Goal: Information Seeking & Learning: Learn about a topic

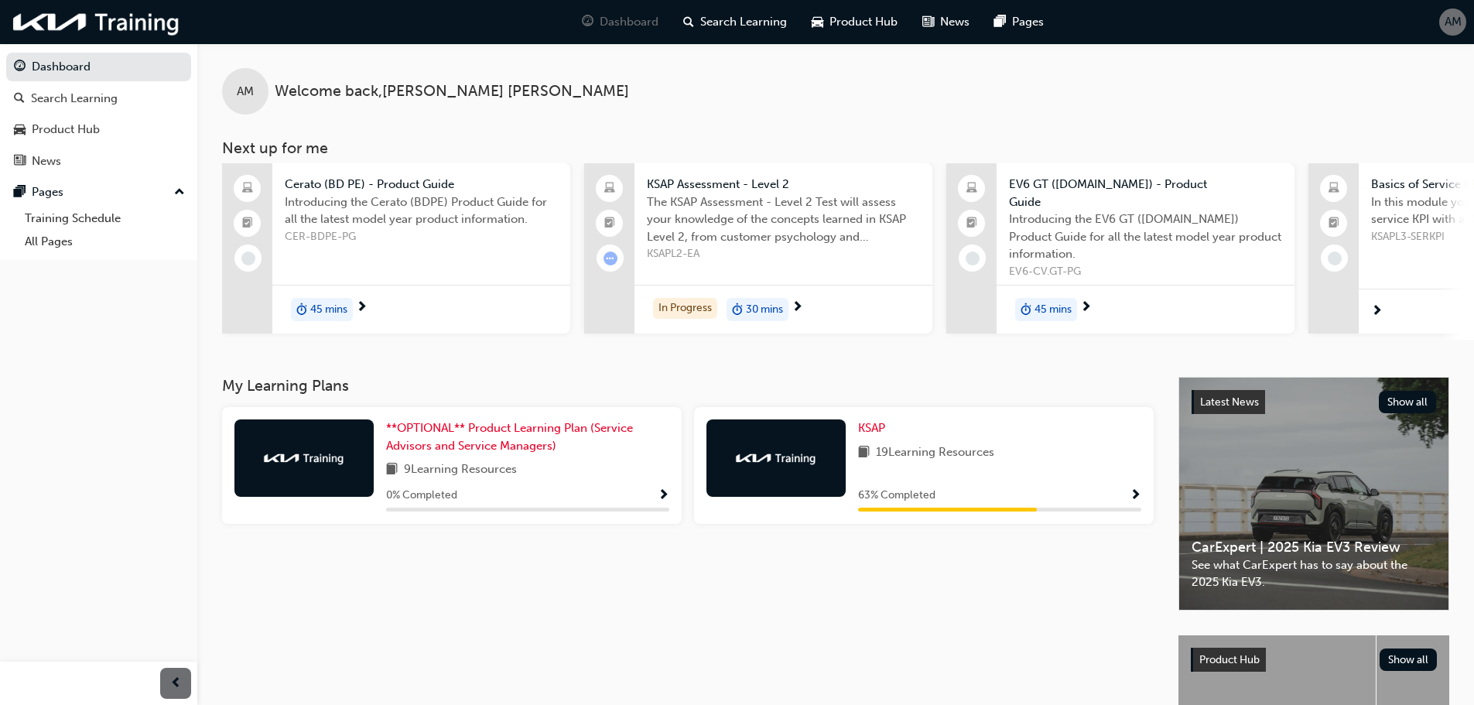
click at [947, 449] on span "19 Learning Resources" at bounding box center [935, 452] width 118 height 19
click at [721, 219] on span "The KSAP Assessment - Level 2 Test will assess your knowledge of the concepts l…" at bounding box center [783, 219] width 273 height 53
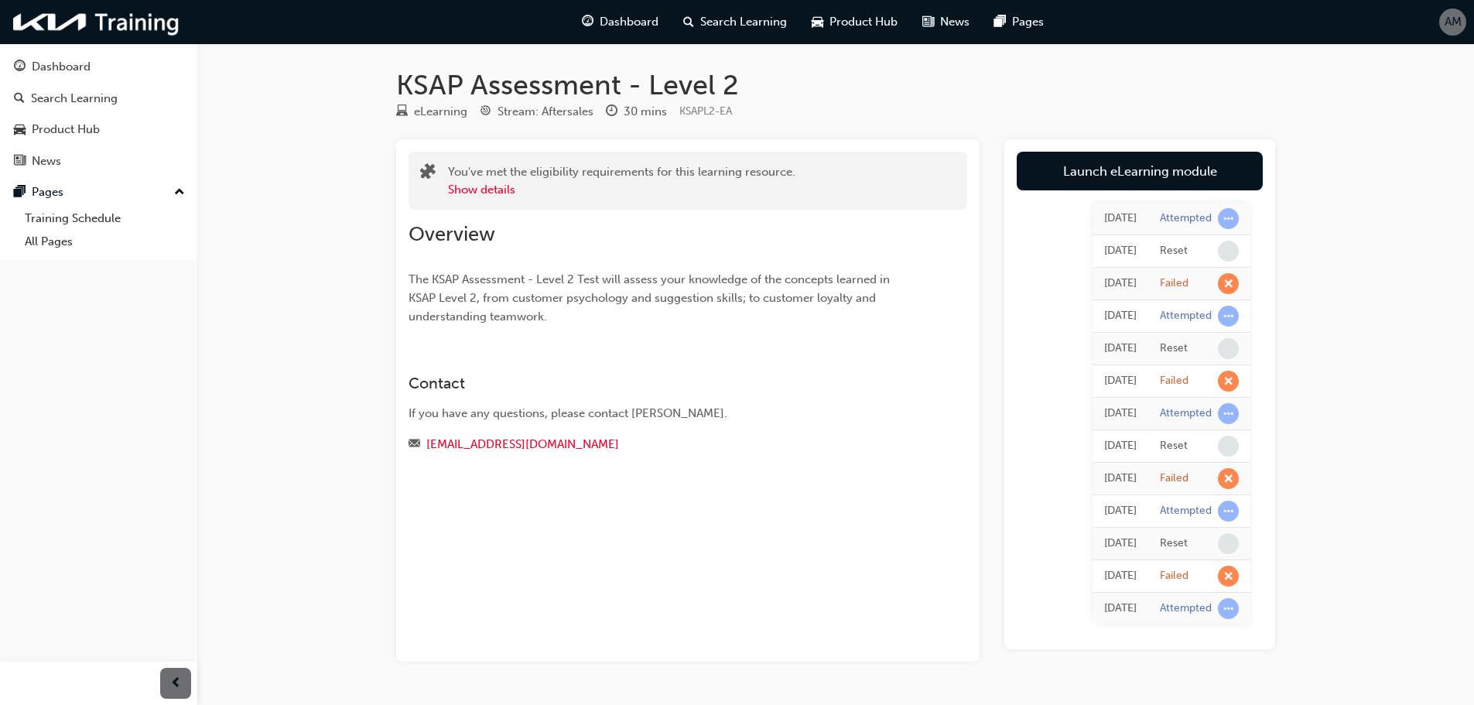
click at [575, 257] on div "Overview The KSAP Assessment - Level 2 Test will assess your knowledge of the c…" at bounding box center [659, 274] width 503 height 104
click at [613, 15] on span "Dashboard" at bounding box center [628, 22] width 59 height 18
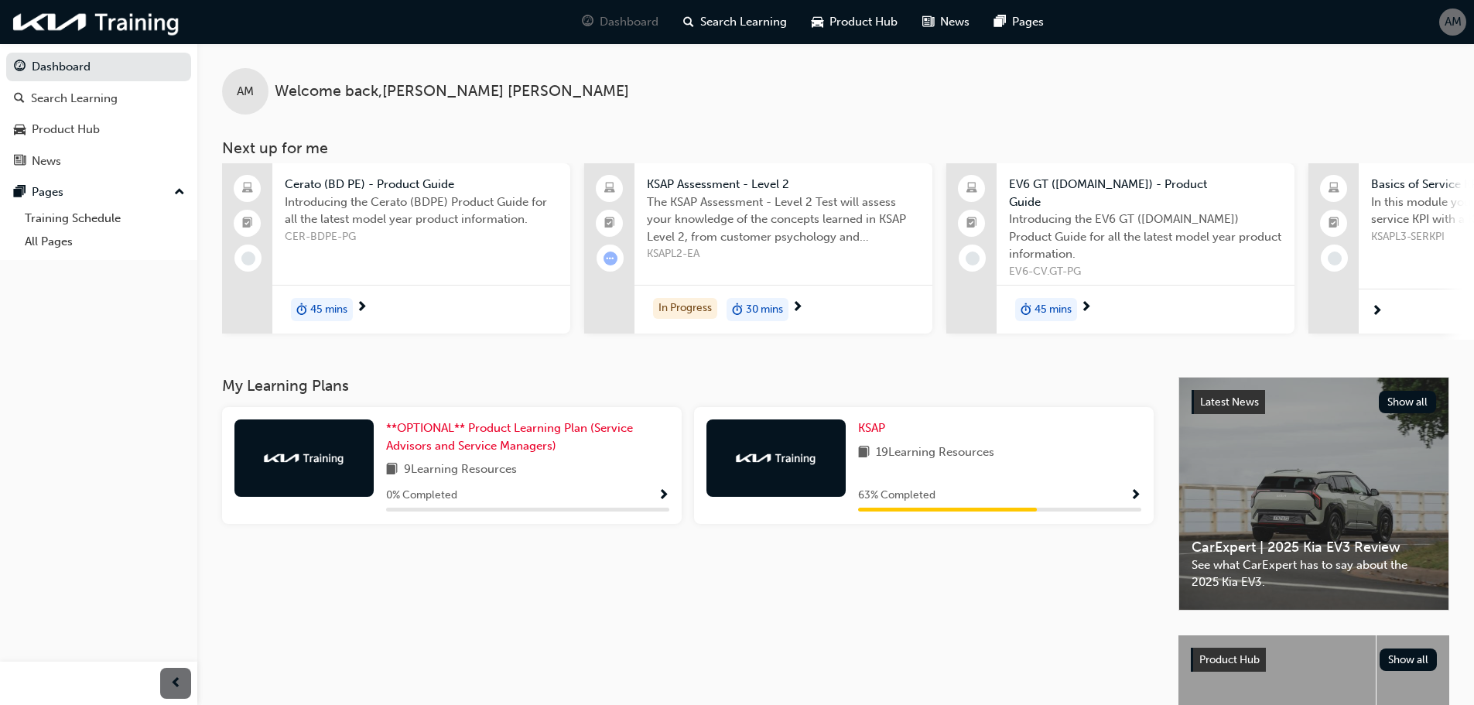
click at [796, 301] on span "next-icon" at bounding box center [797, 308] width 12 height 14
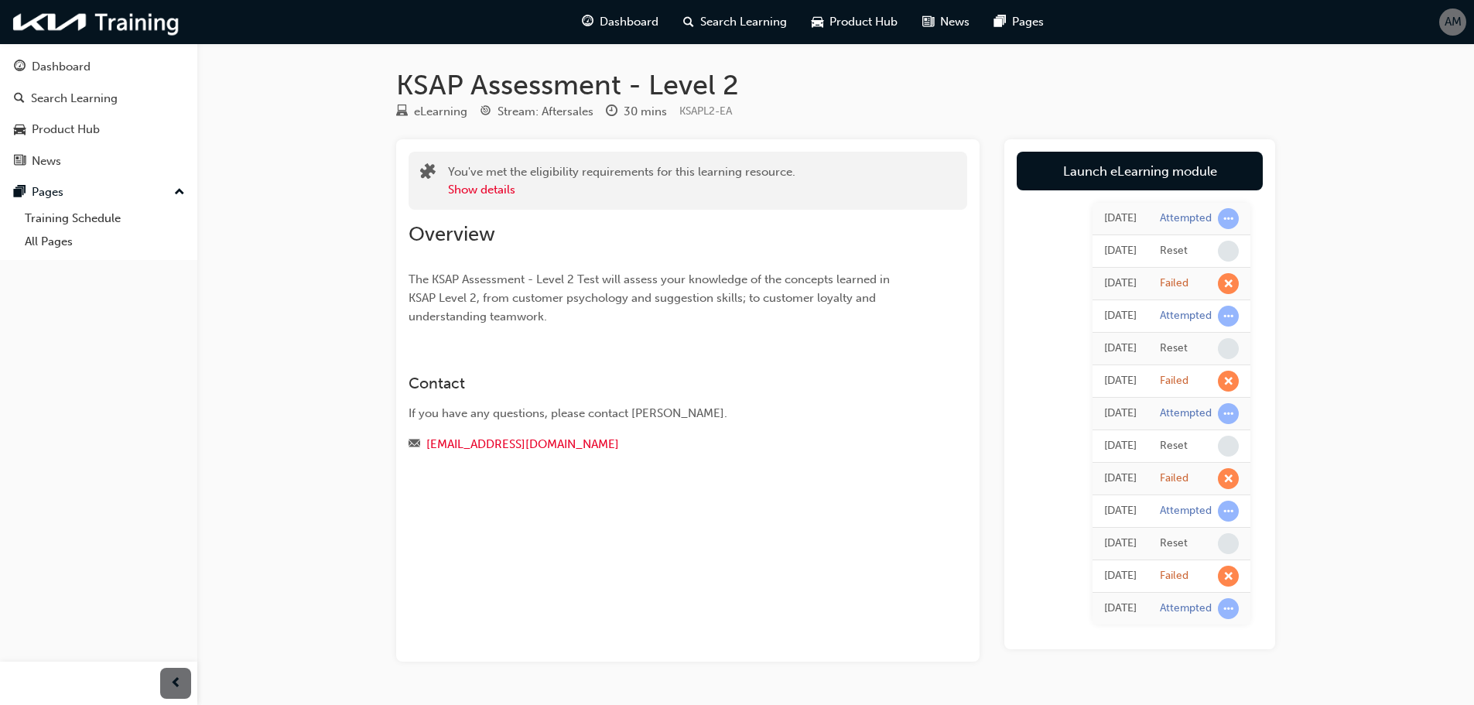
click at [565, 88] on h1 "KSAP Assessment - Level 2" at bounding box center [835, 85] width 879 height 34
click at [482, 192] on button "Show details" at bounding box center [481, 190] width 67 height 18
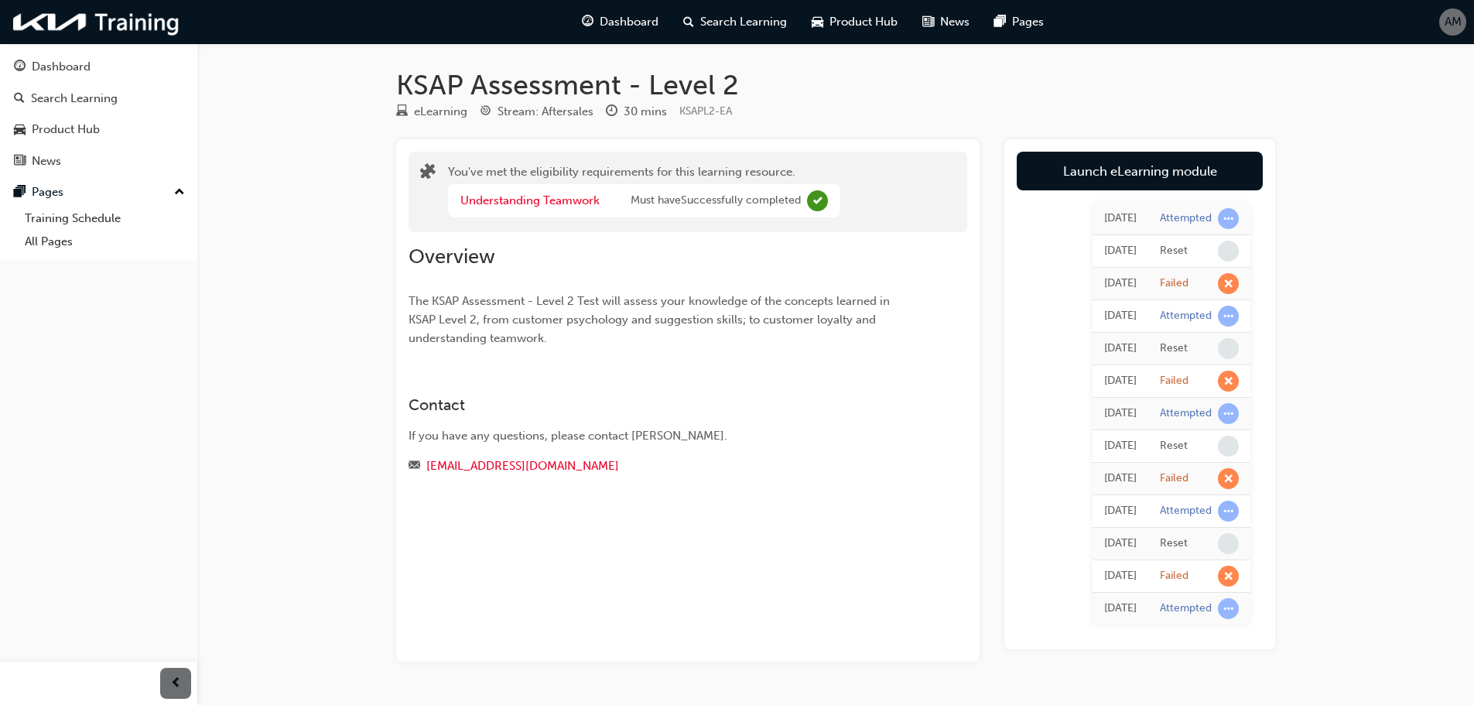
click at [574, 166] on div "You've met the eligibility requirements for this learning resource. Understandi…" at bounding box center [644, 191] width 392 height 57
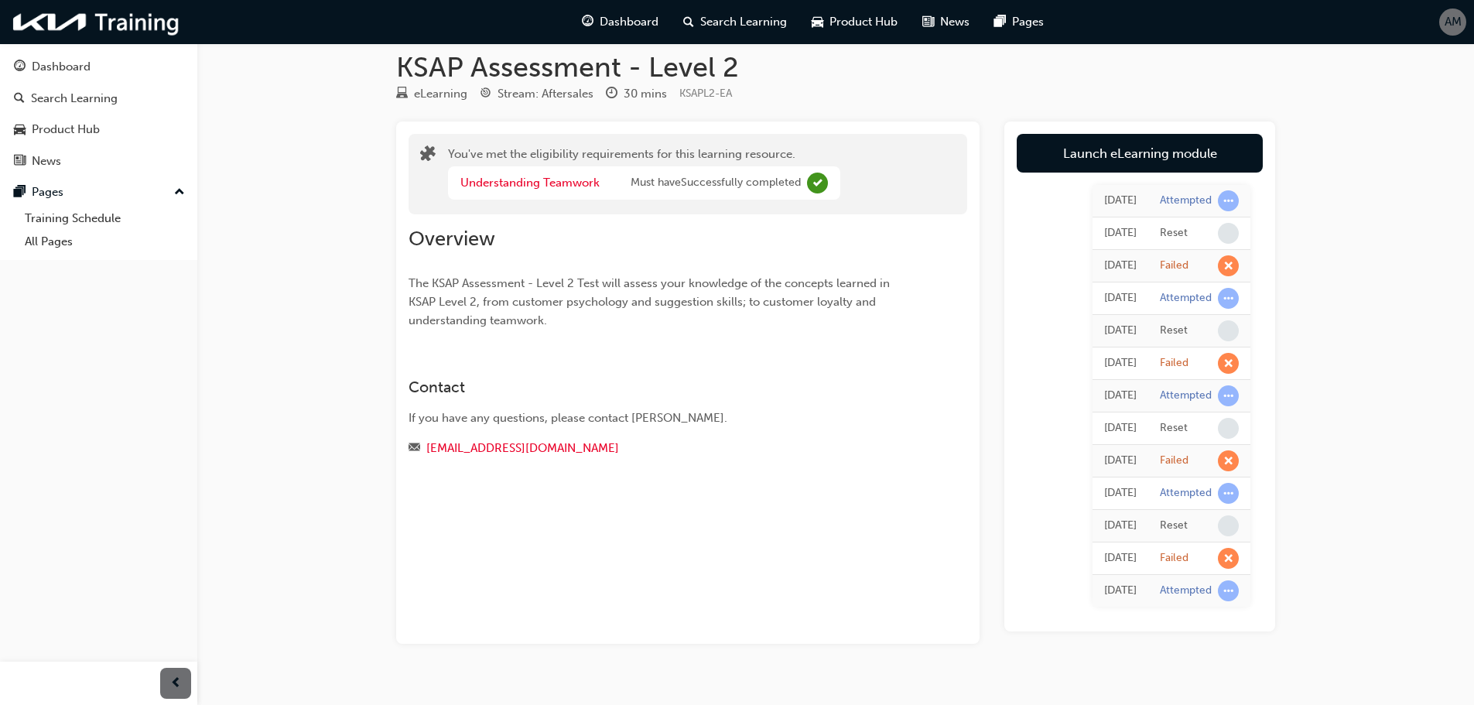
scroll to position [45, 0]
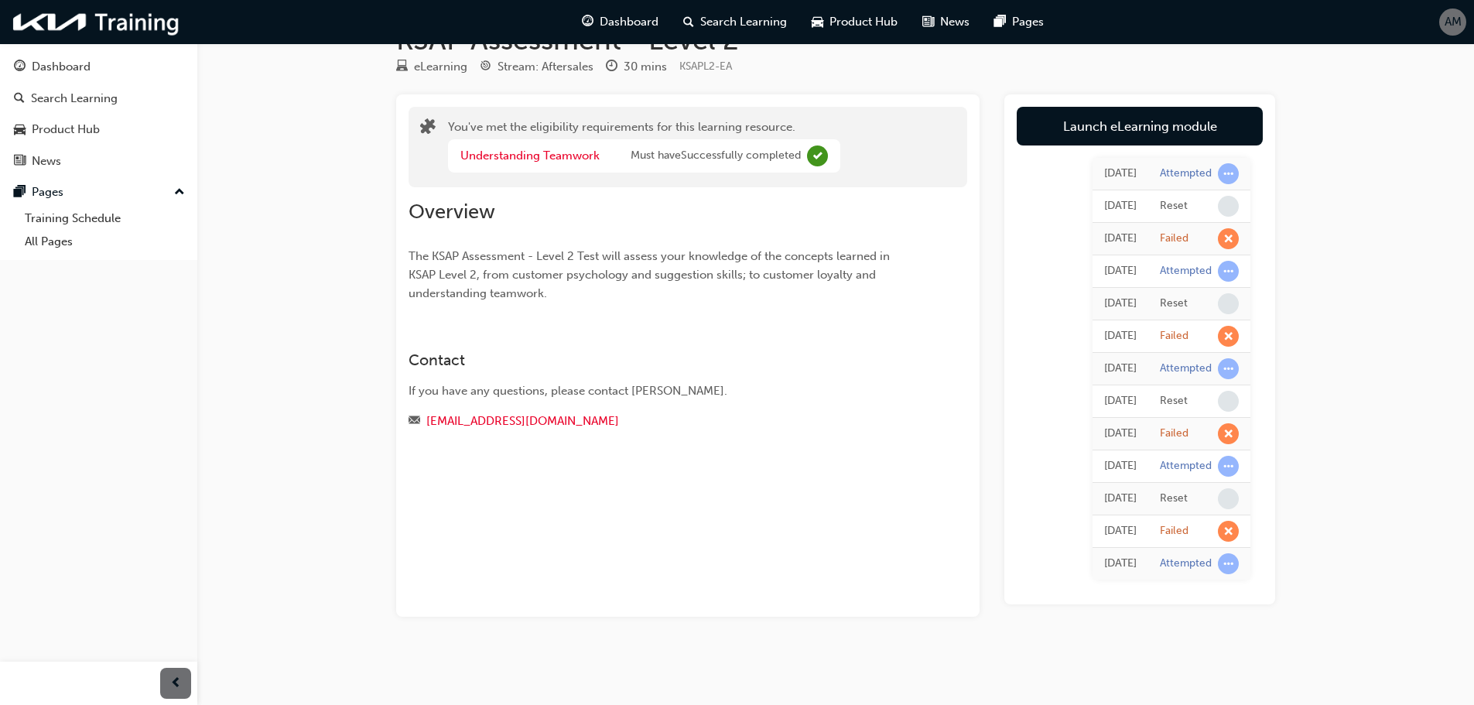
click at [490, 394] on div "If you have any questions, please contact [PERSON_NAME]." at bounding box center [659, 391] width 503 height 18
click at [517, 290] on span "The KSAP Assessment - Level 2 Test will assess your knowledge of the concepts l…" at bounding box center [650, 274] width 484 height 51
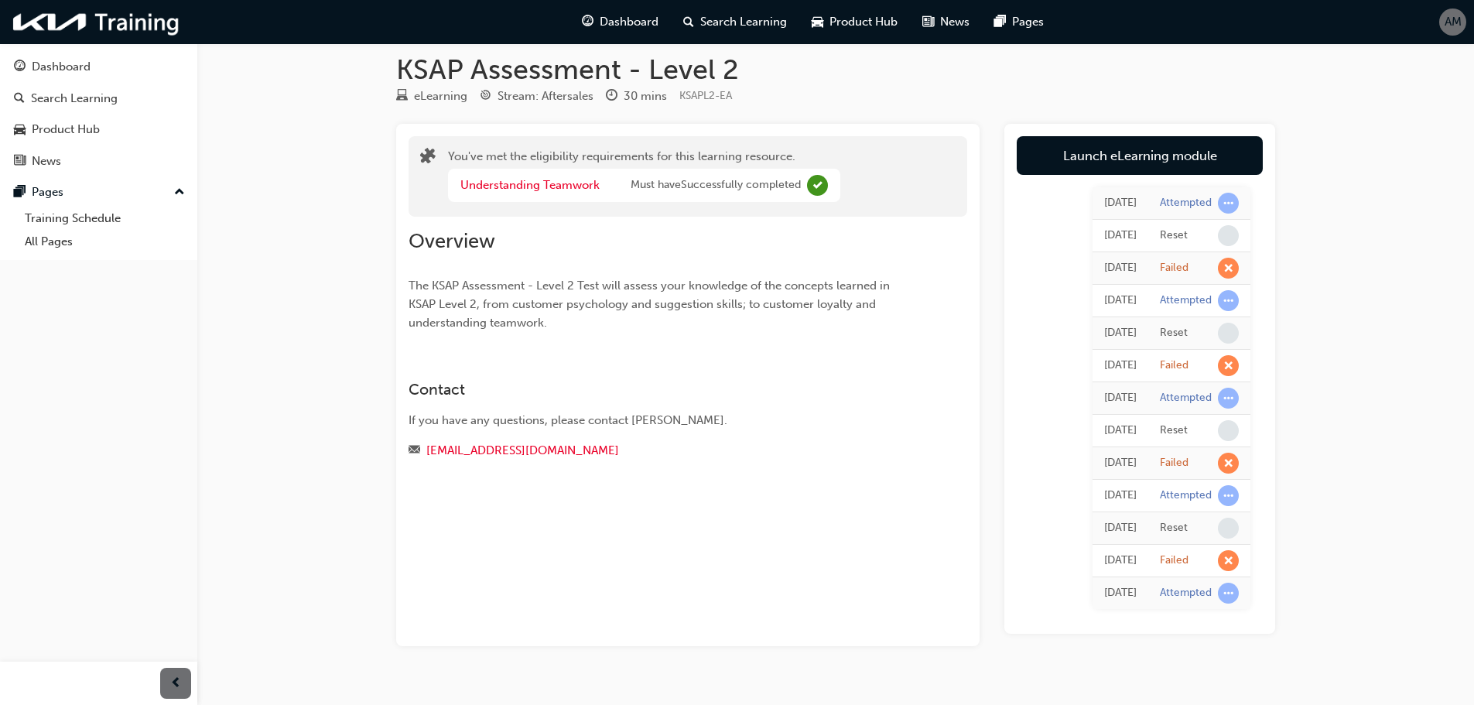
scroll to position [0, 0]
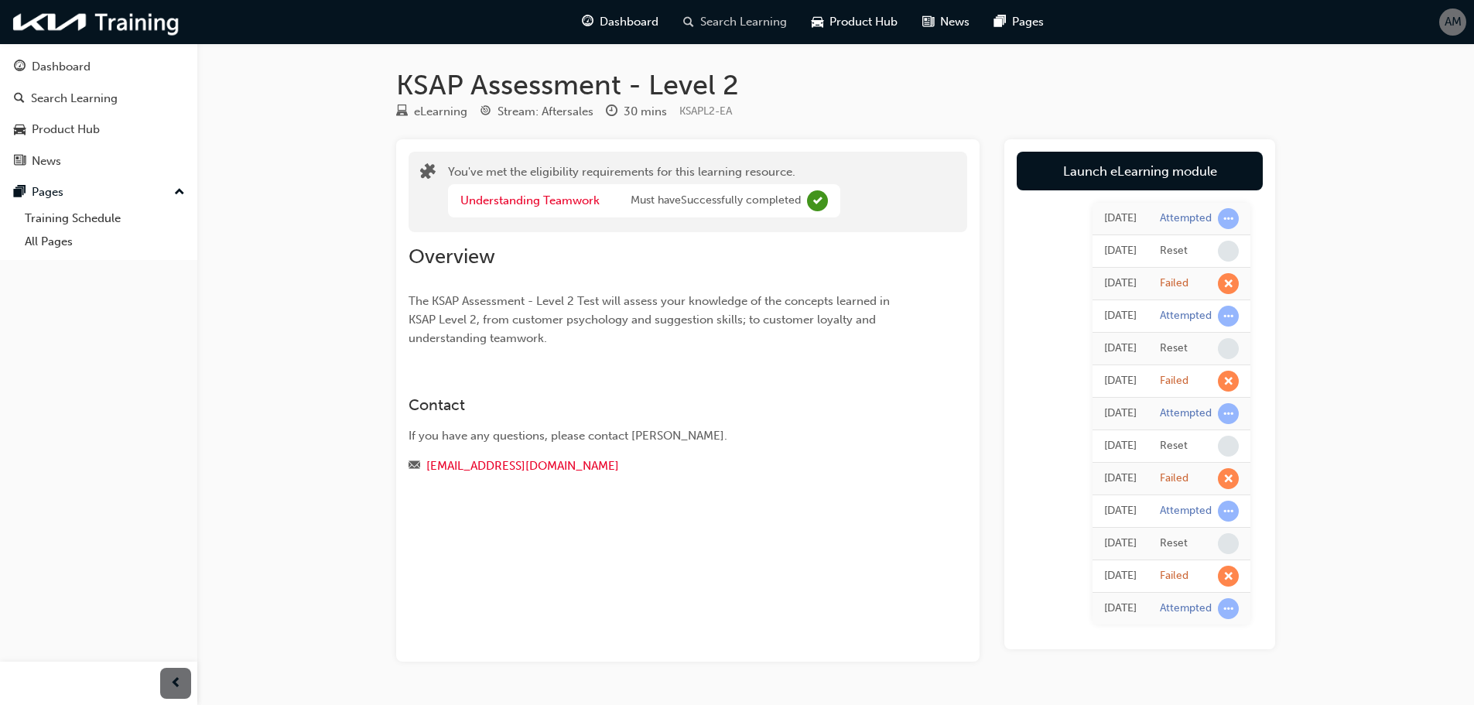
click at [739, 18] on span "Search Learning" at bounding box center [743, 22] width 87 height 18
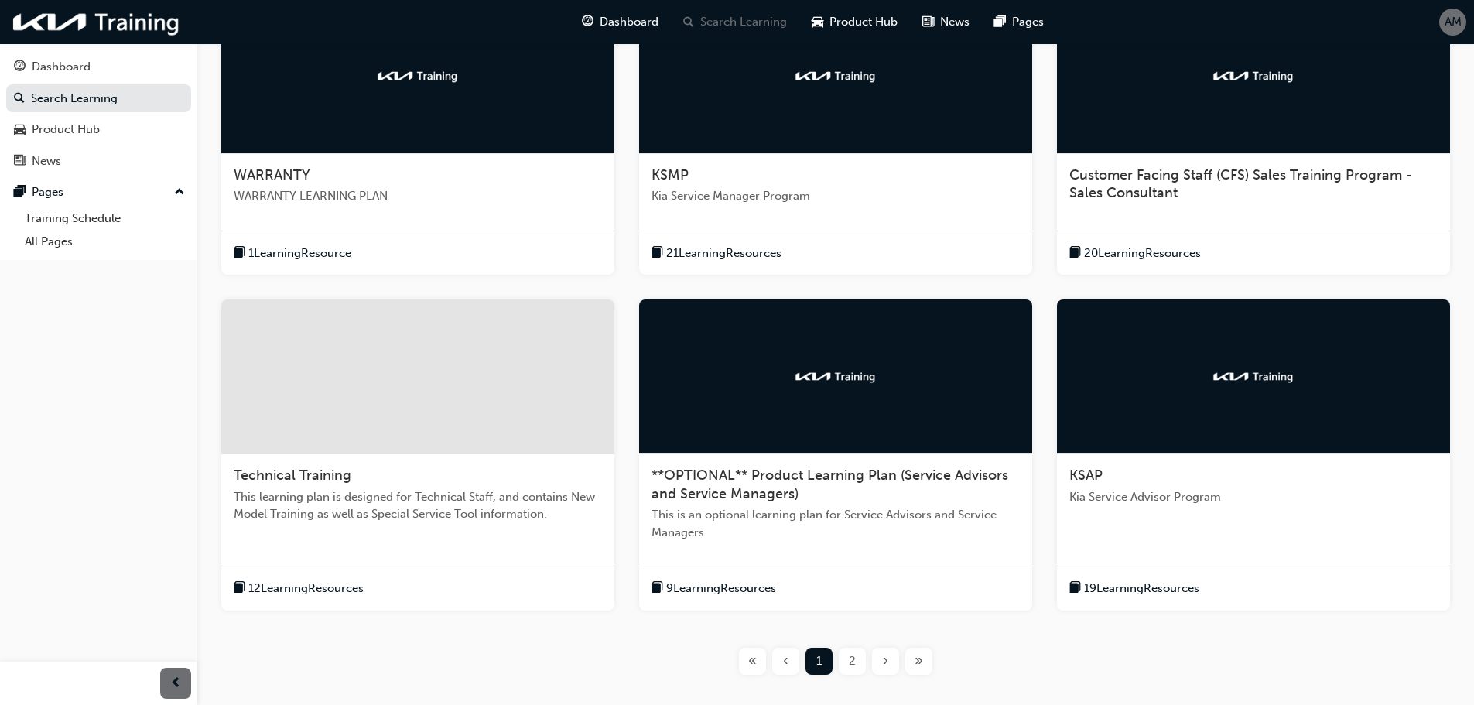
scroll to position [387, 0]
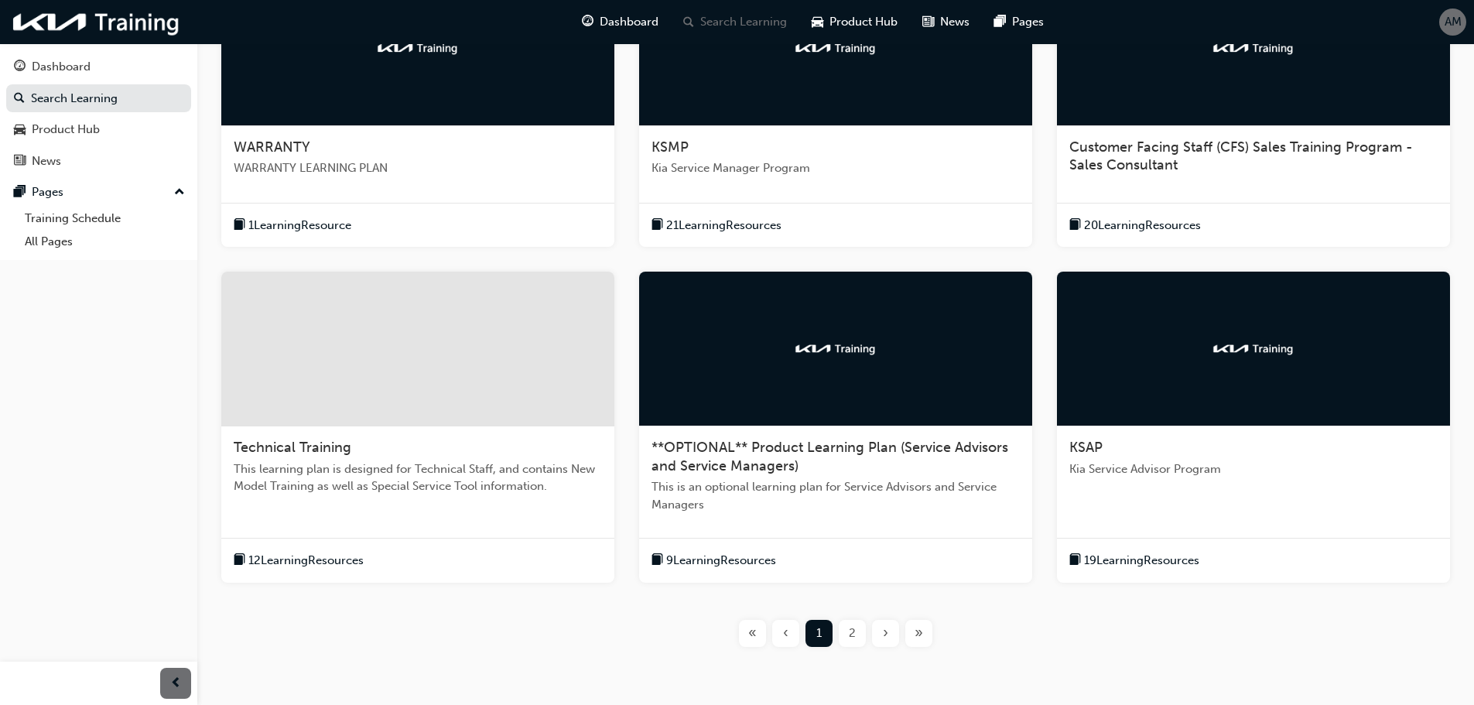
click at [1246, 379] on div at bounding box center [1253, 349] width 393 height 155
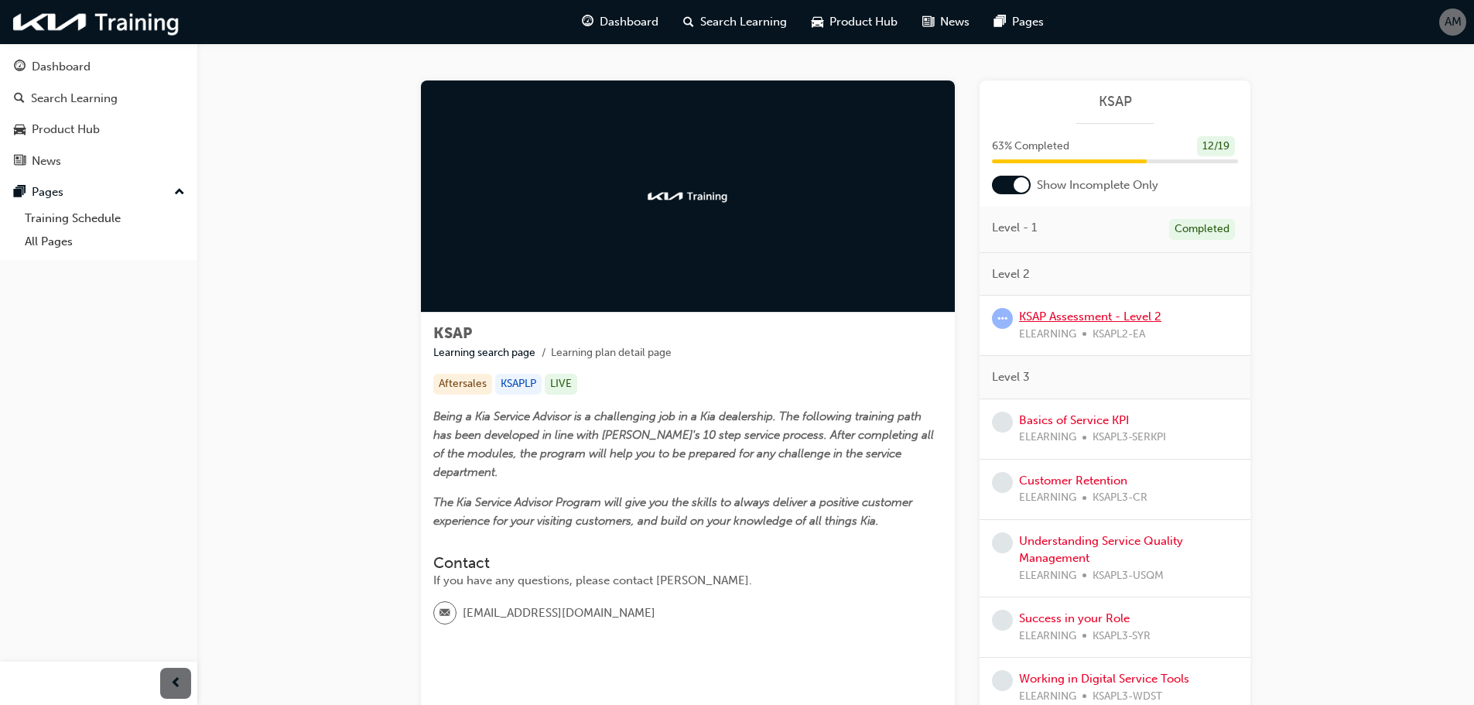
click at [1095, 320] on link "KSAP Assessment - Level 2" at bounding box center [1090, 316] width 142 height 14
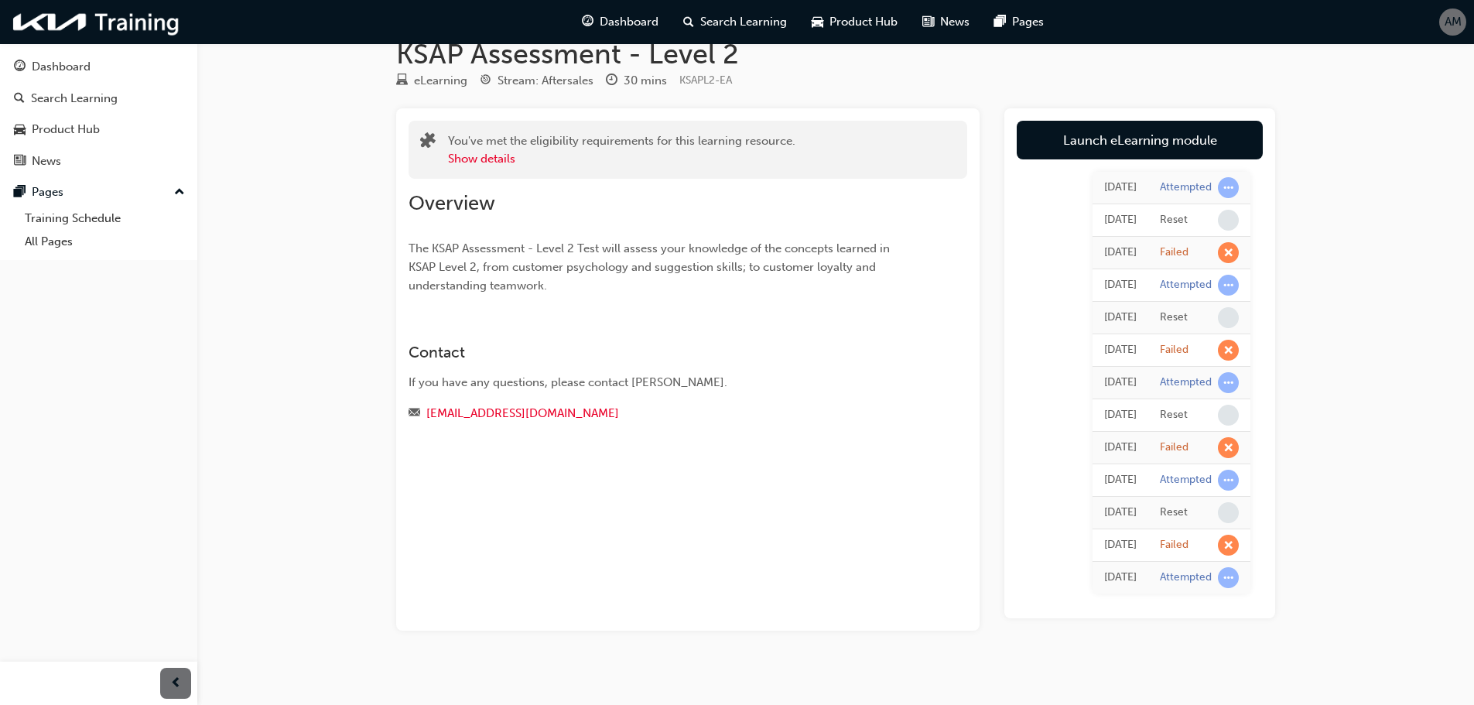
scroll to position [45, 0]
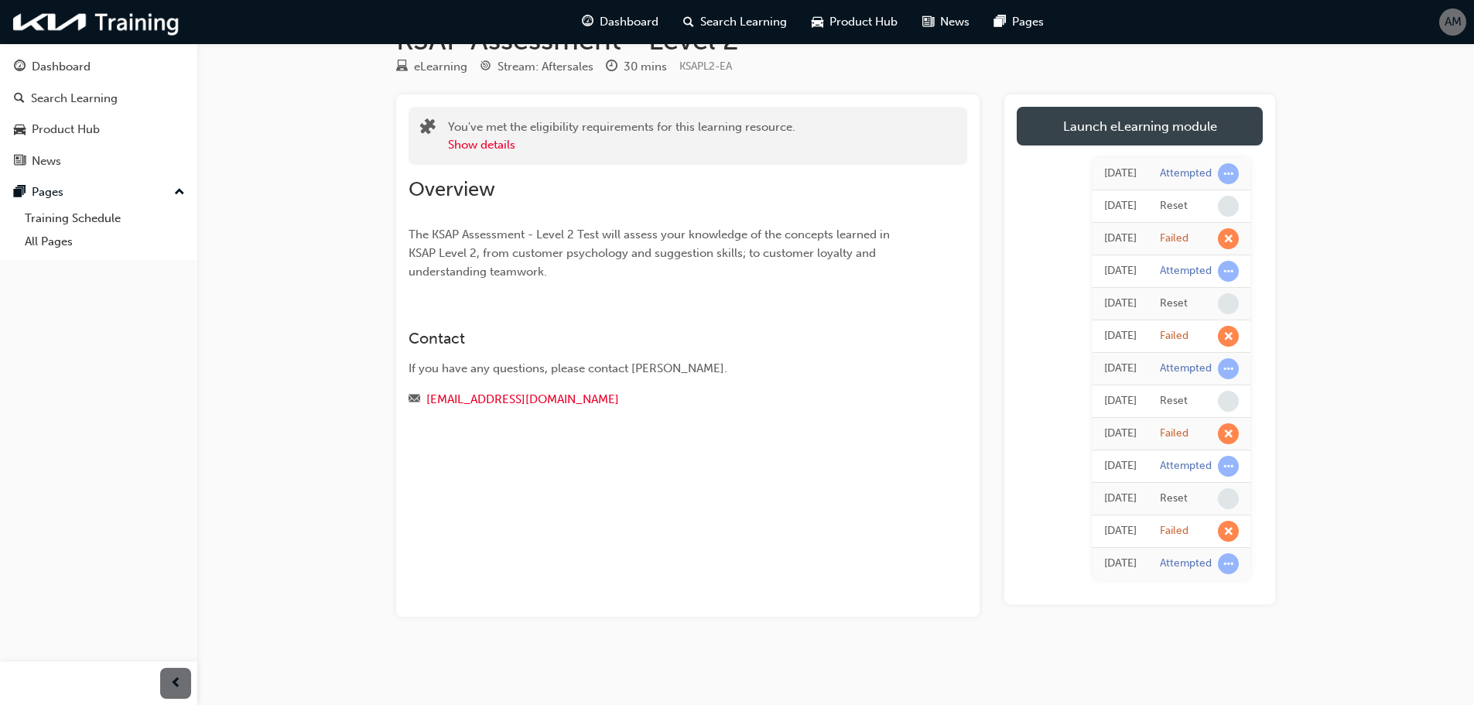
click at [1125, 121] on link "Launch eLearning module" at bounding box center [1139, 126] width 246 height 39
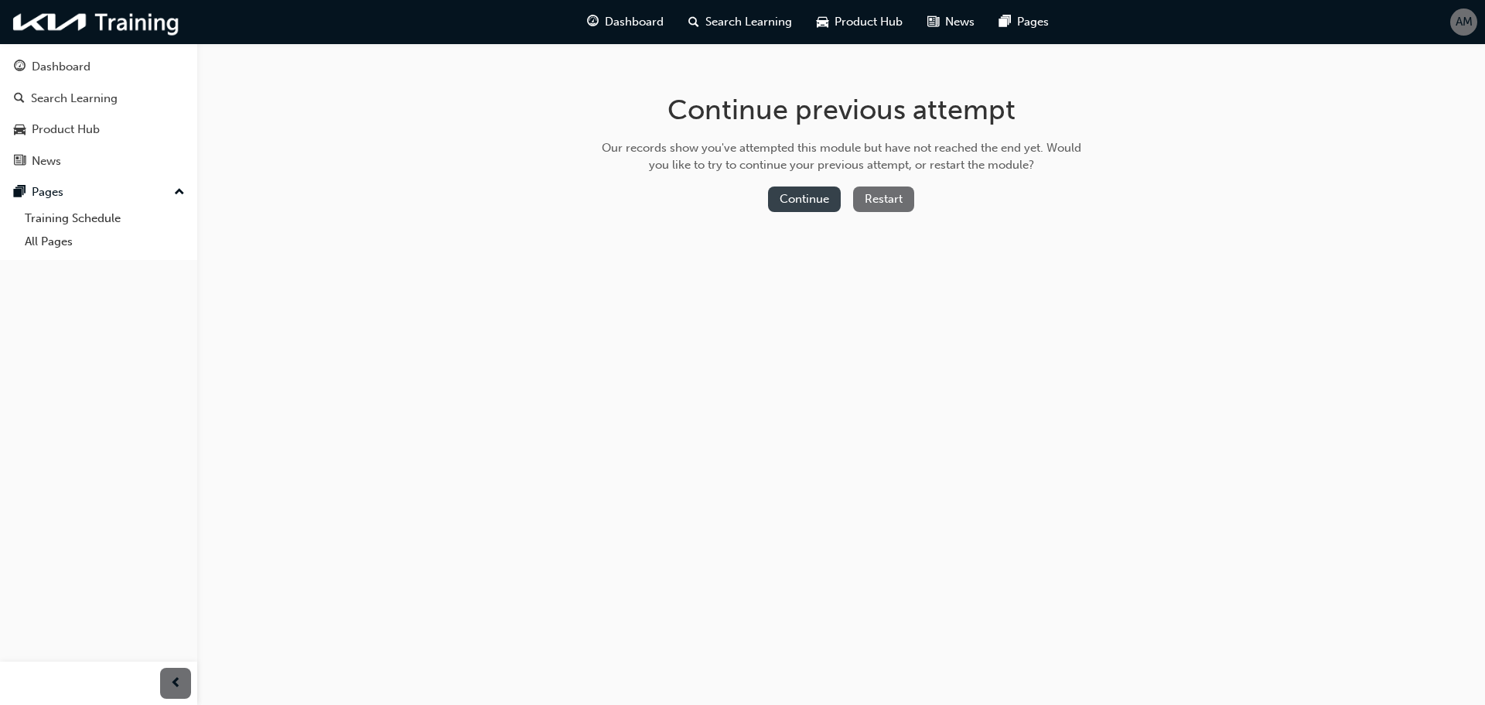
click at [818, 204] on button "Continue" at bounding box center [804, 199] width 73 height 26
